Goal: Book appointment/travel/reservation

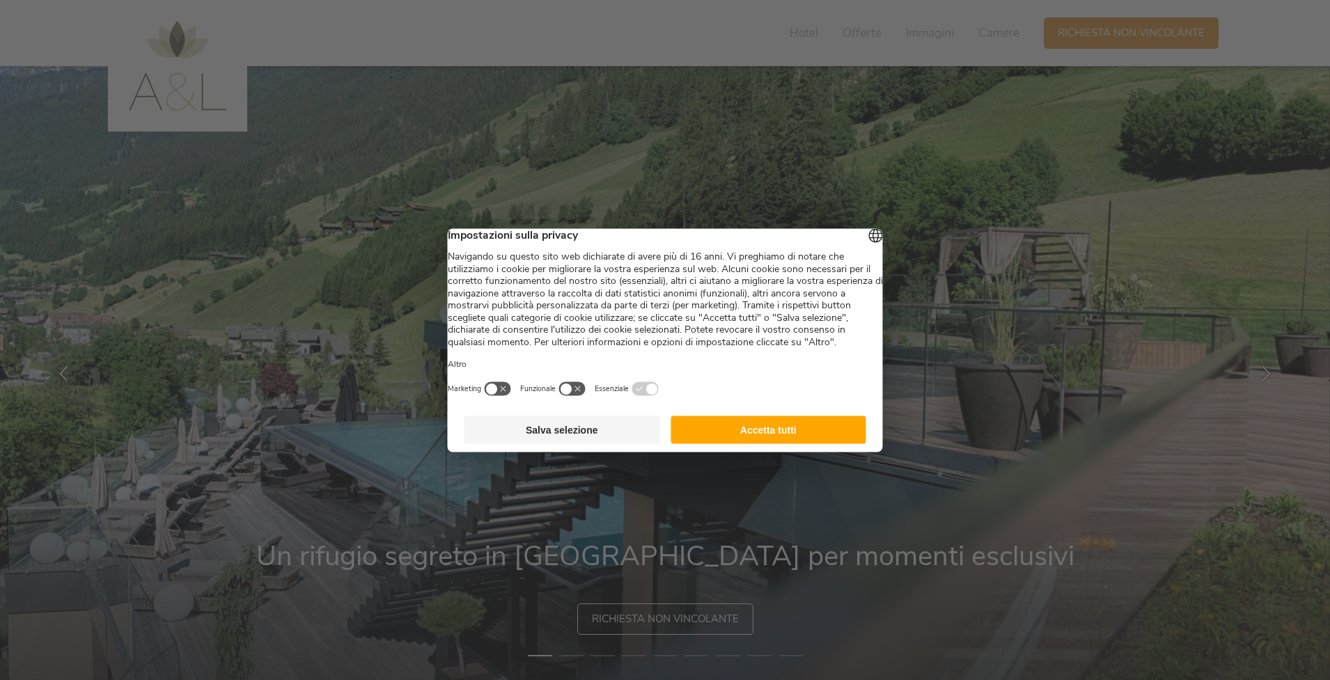
click at [777, 443] on button "Accetta tutti" at bounding box center [768, 430] width 196 height 28
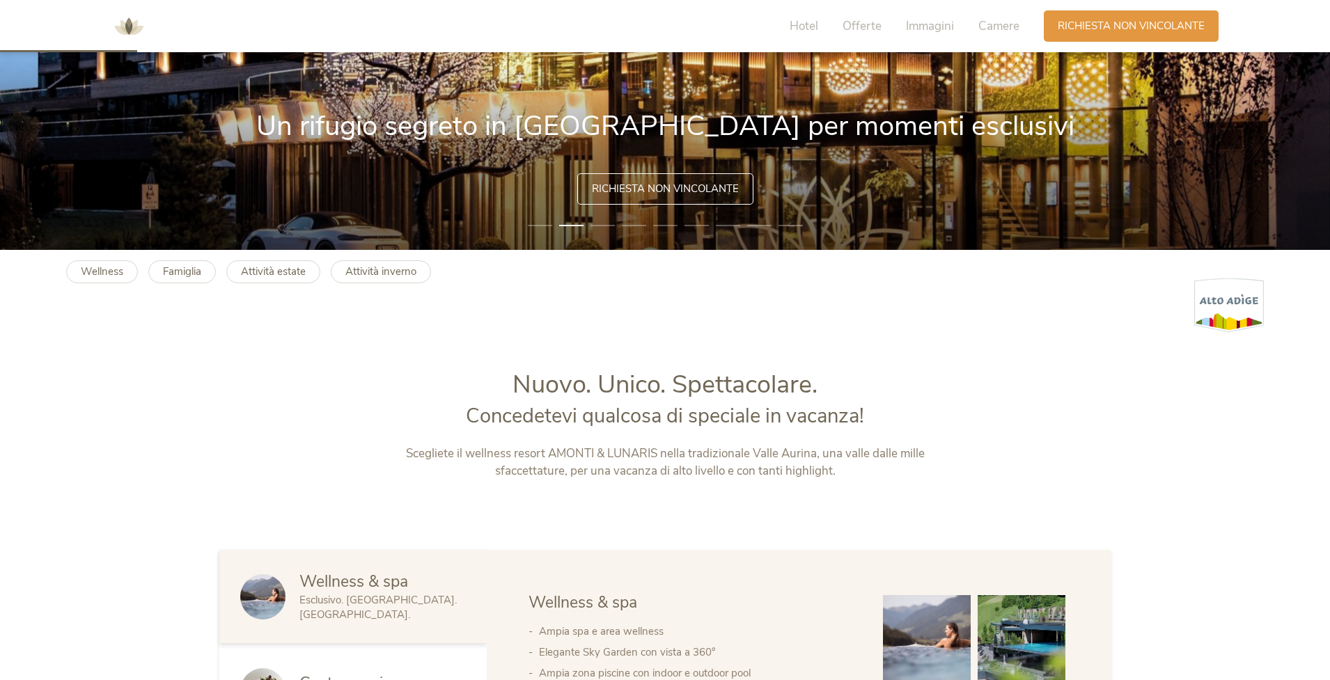
scroll to position [433, 0]
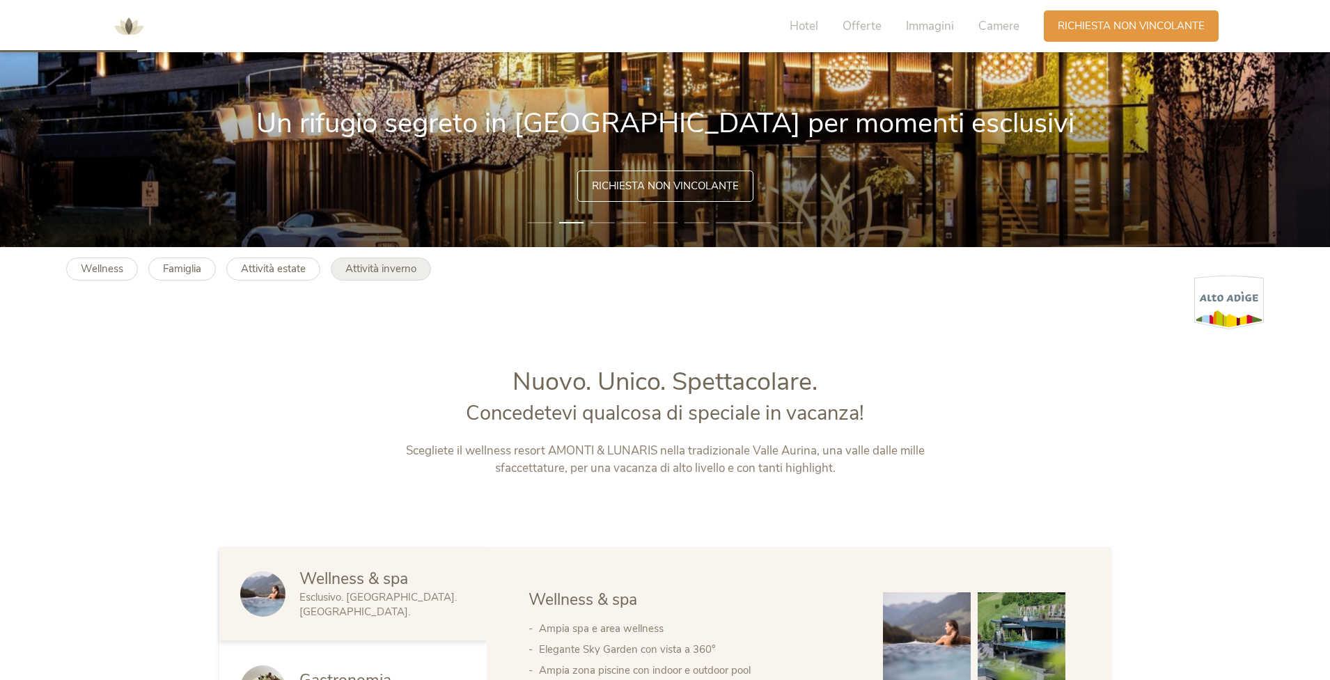
click at [395, 274] on b "Attività inverno" at bounding box center [380, 269] width 71 height 14
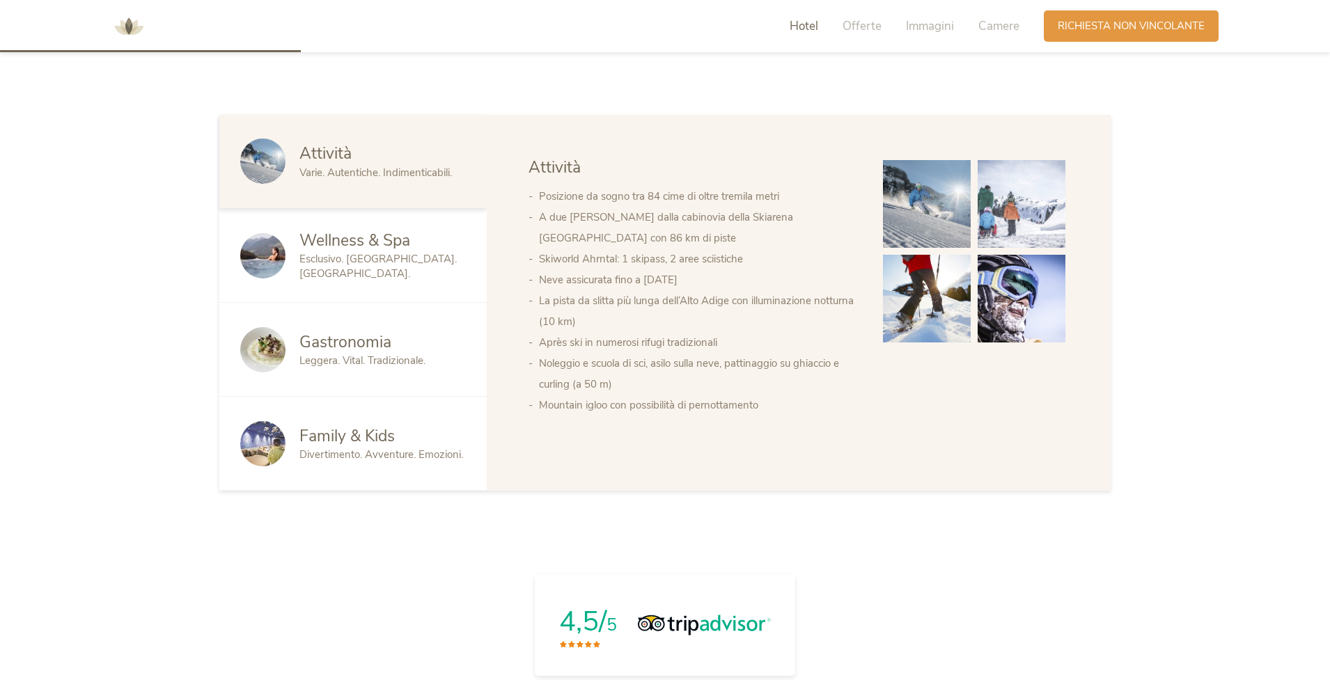
scroll to position [867, 0]
click at [339, 446] on span "Divertimento. Avventure. Emozioni." at bounding box center [381, 453] width 164 height 14
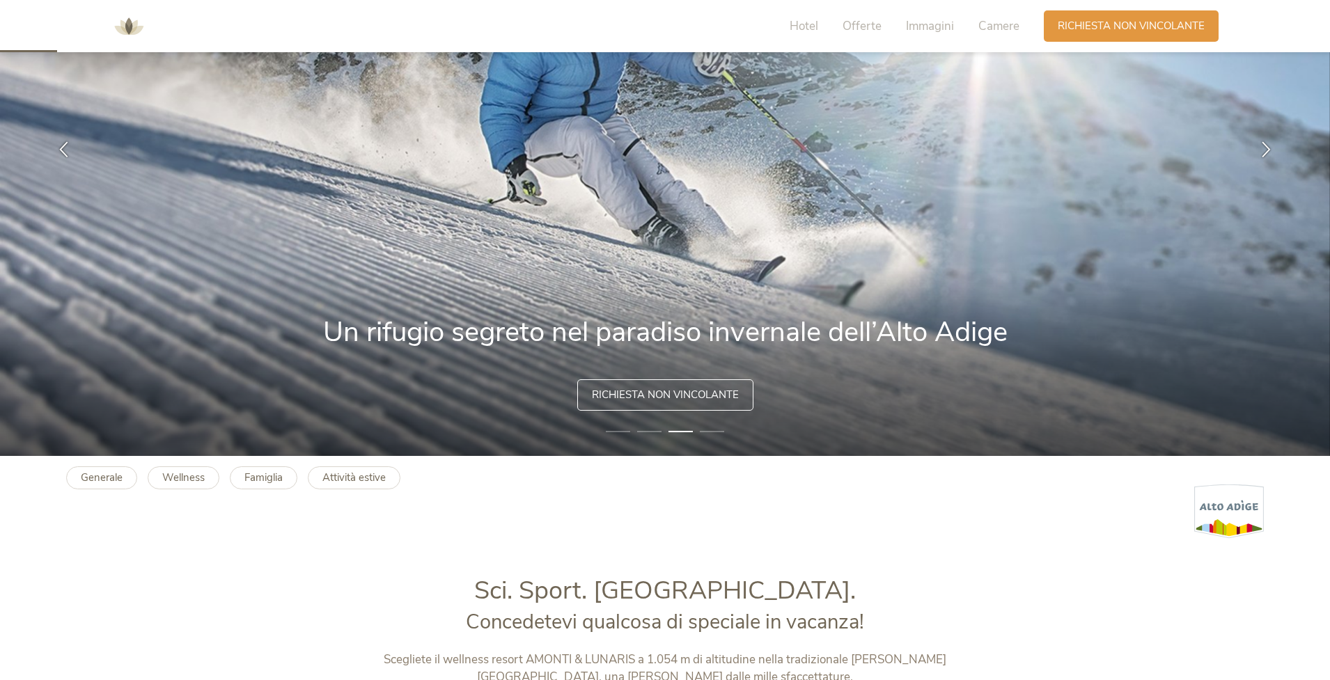
scroll to position [242, 0]
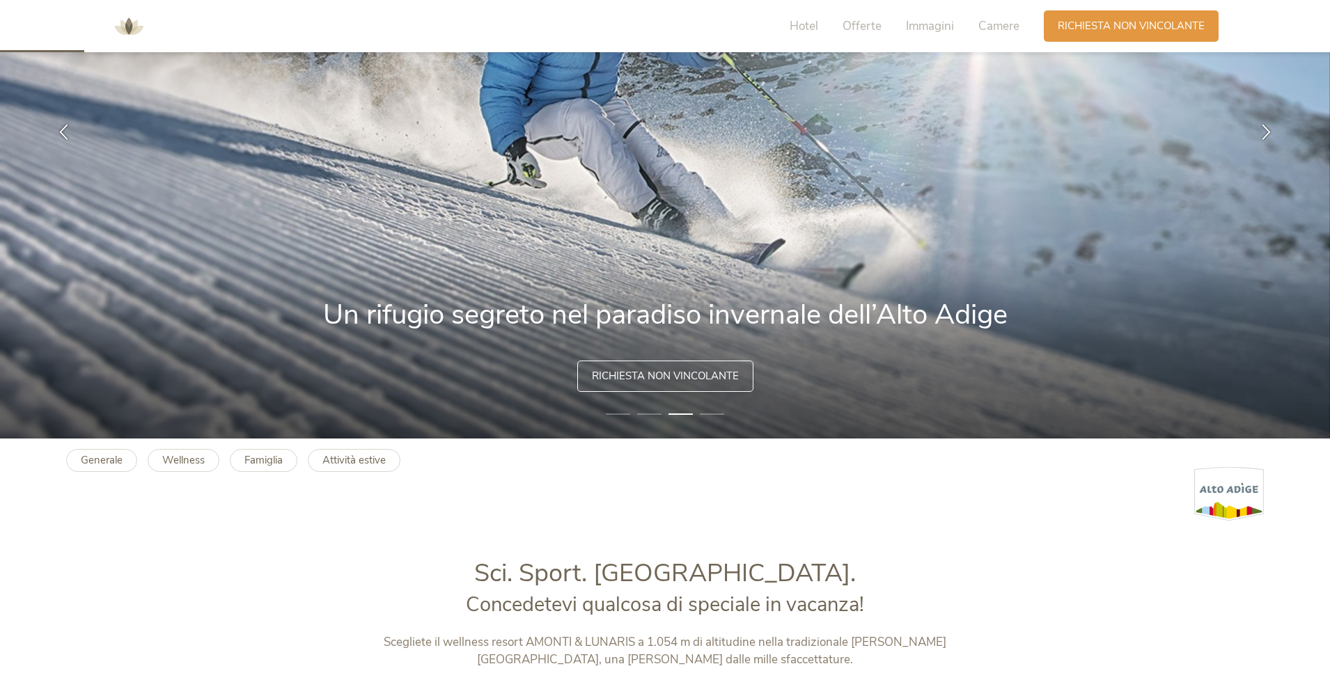
click at [675, 370] on span "Richiesta non vincolante" at bounding box center [665, 376] width 147 height 15
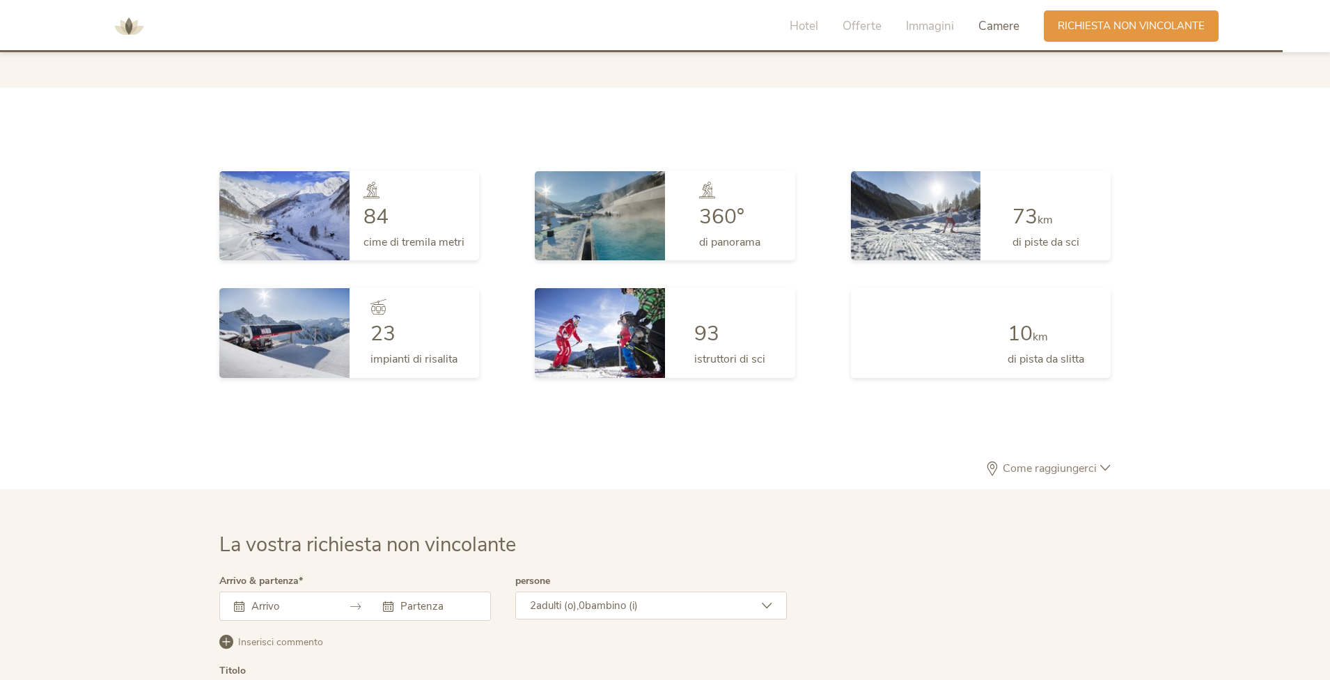
scroll to position [3818, 0]
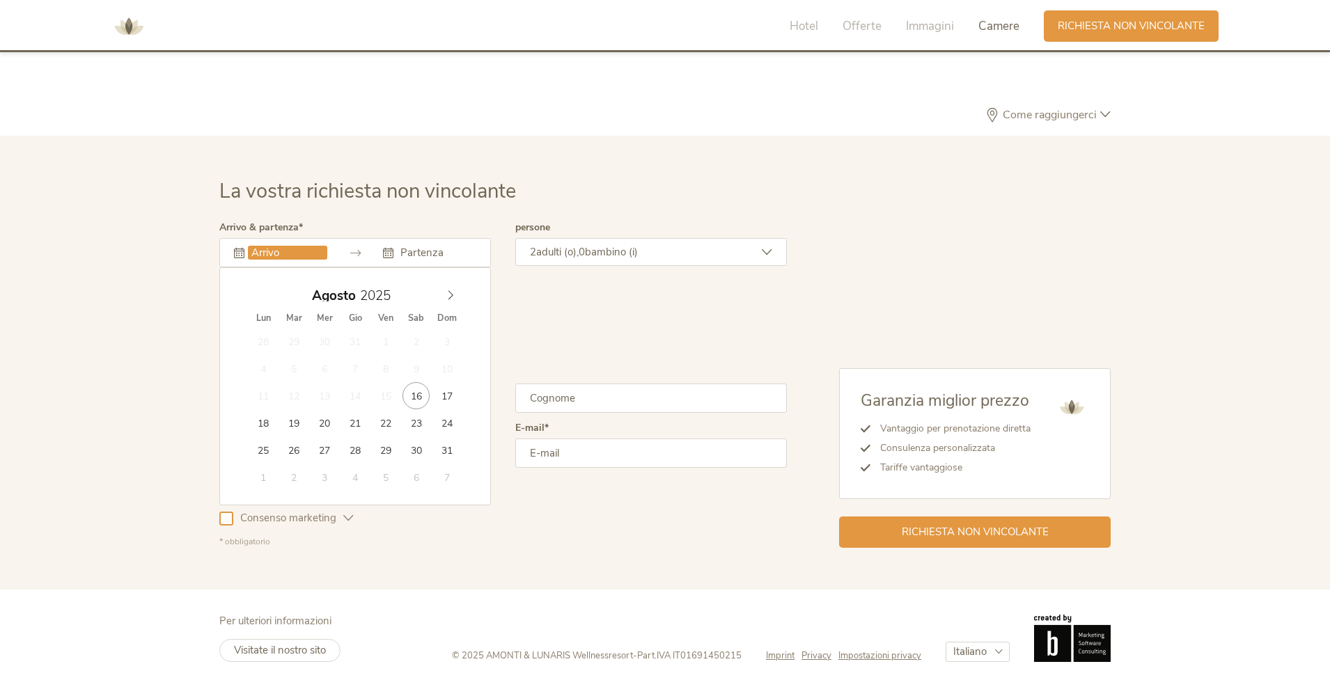
click at [301, 252] on input "text" at bounding box center [287, 253] width 79 height 14
click at [454, 290] on icon at bounding box center [451, 295] width 10 height 10
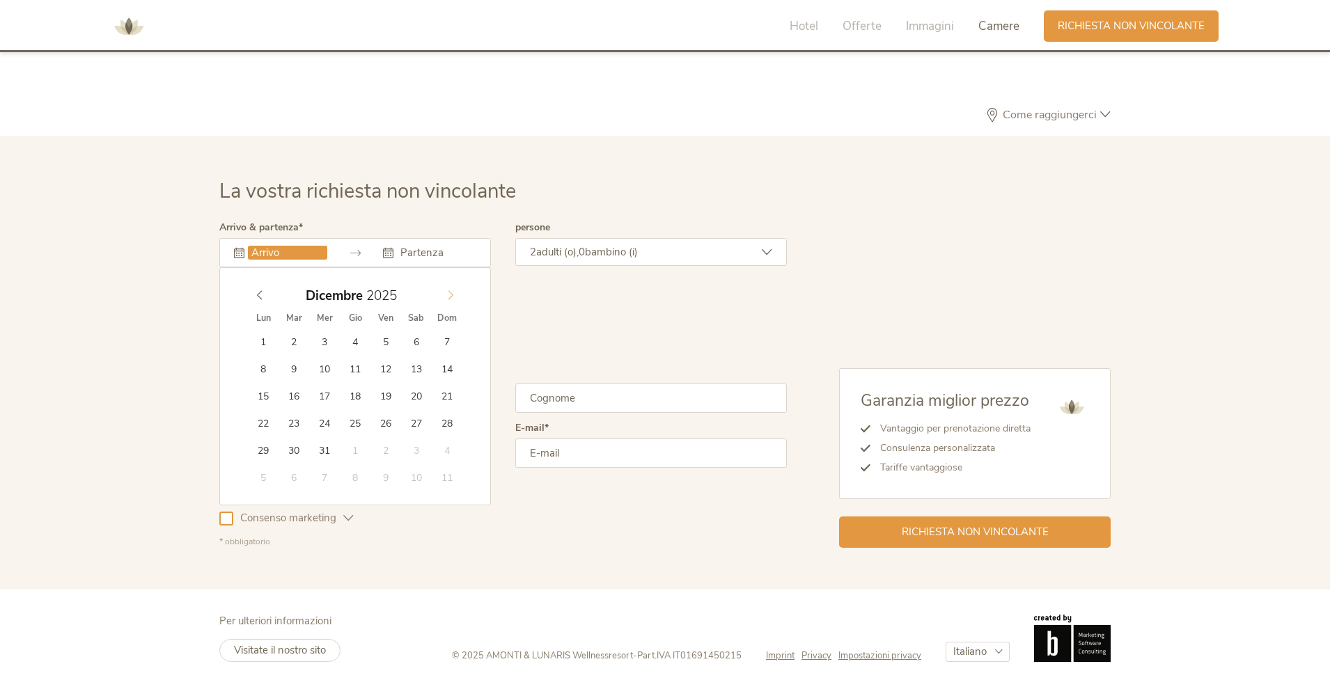
type input "2026"
click at [454, 290] on icon at bounding box center [451, 295] width 10 height 10
type input "19.01.2026"
type input "2026"
type input "25.01.2026"
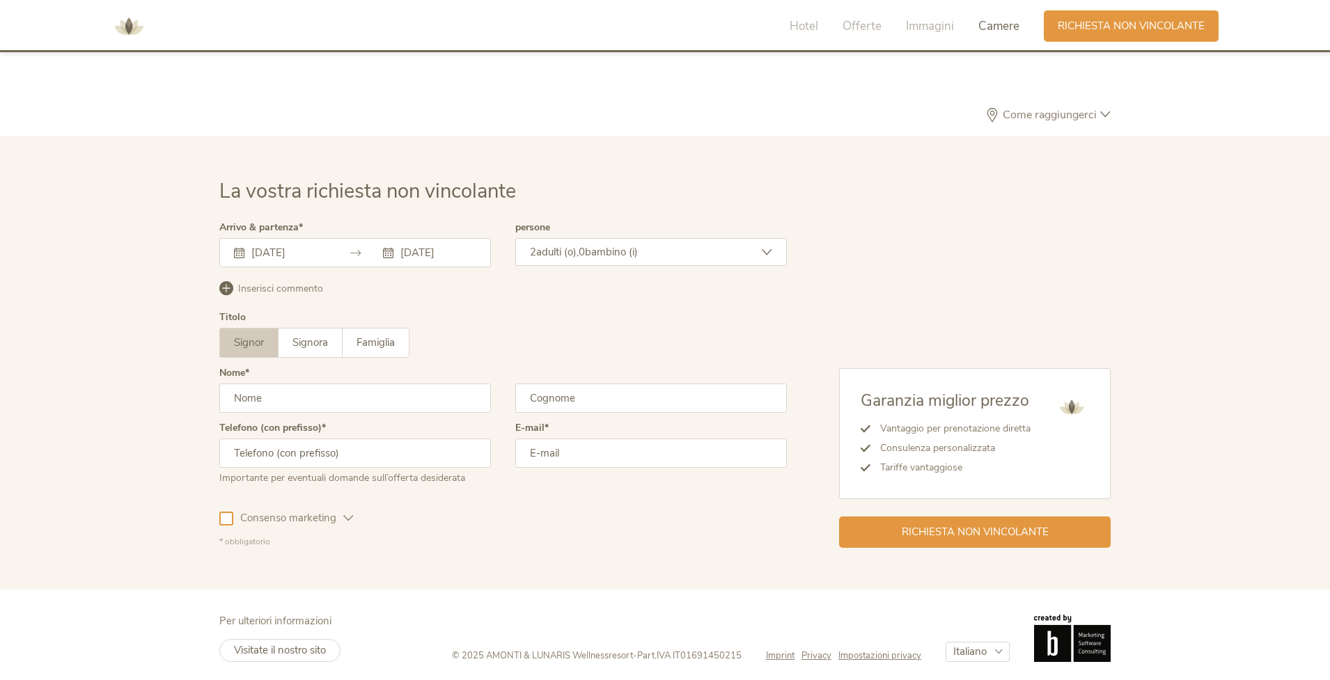
click at [592, 251] on span "bambino (i)" at bounding box center [611, 252] width 53 height 14
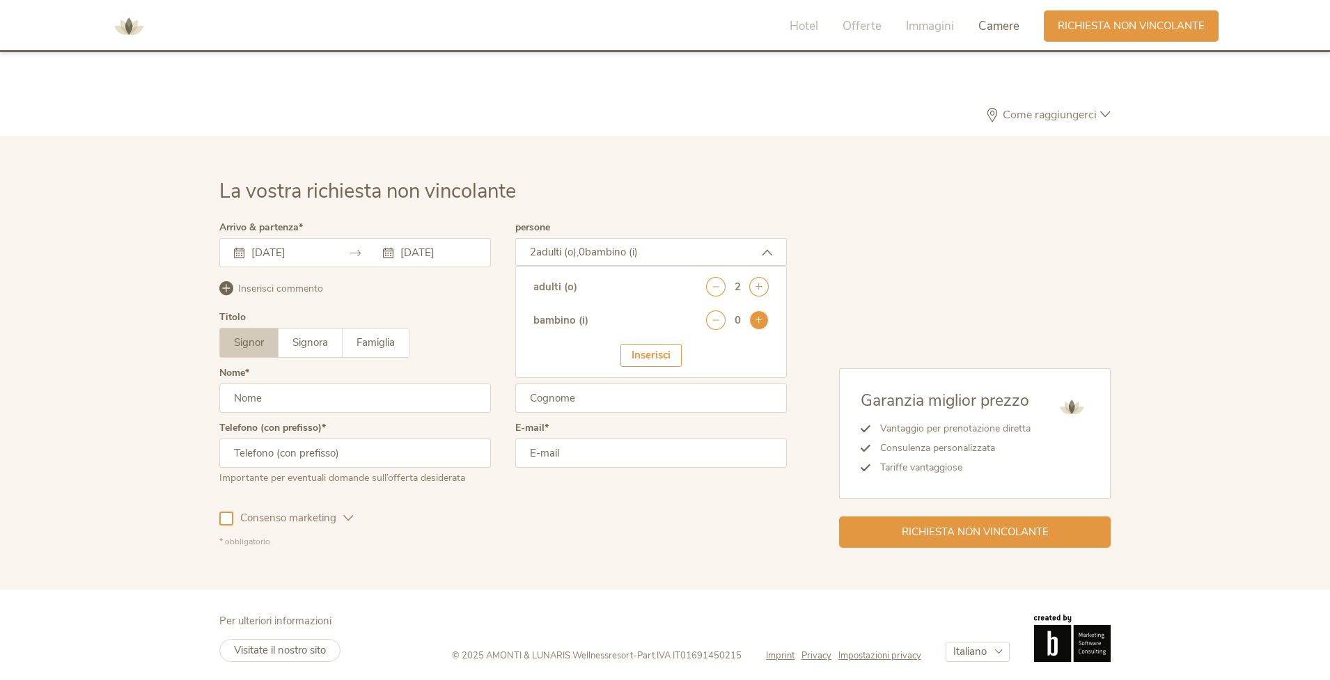
click at [757, 323] on icon at bounding box center [758, 319] width 19 height 19
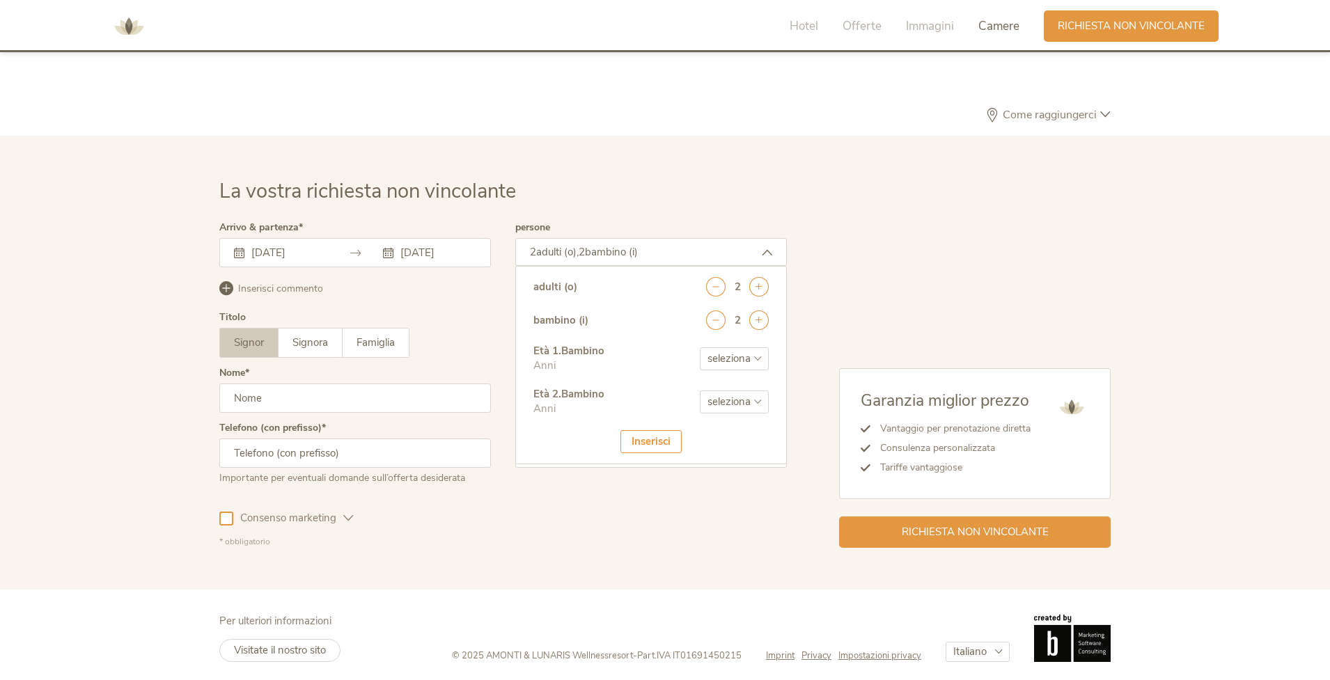
select select "6"
select select "11"
click at [652, 439] on div "Inserisci" at bounding box center [650, 441] width 61 height 23
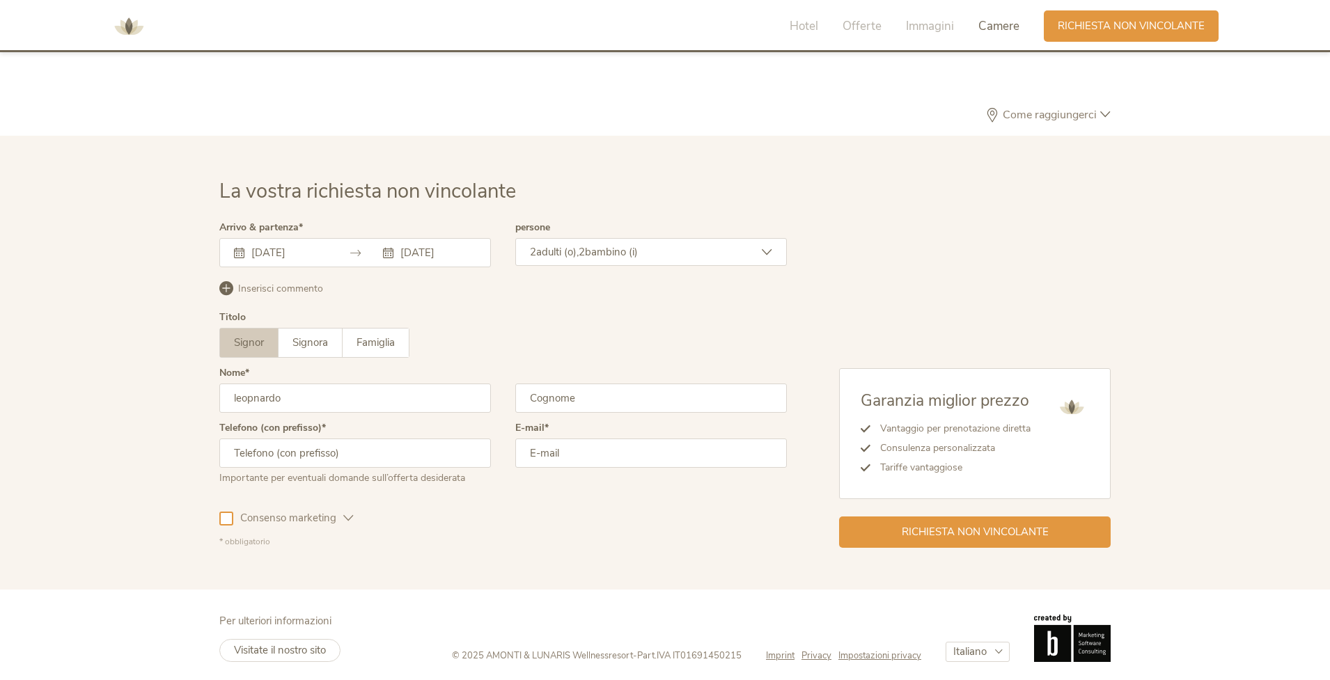
type input "leopnardo"
type input "di gregorio"
type input "+393396061822"
type input "leondigregorio@gmail.com"
click at [229, 514] on div at bounding box center [226, 519] width 14 height 14
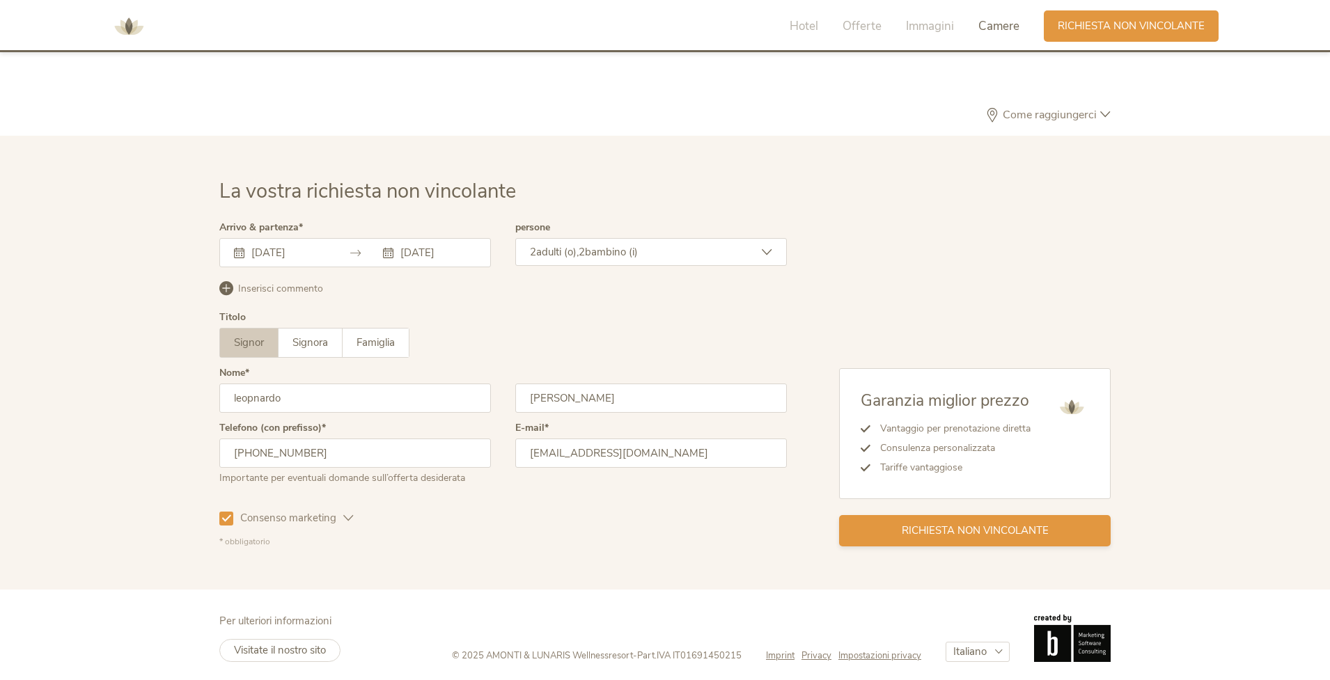
click at [917, 523] on span "Richiesta non vincolante" at bounding box center [974, 530] width 147 height 15
